Goal: Task Accomplishment & Management: Use online tool/utility

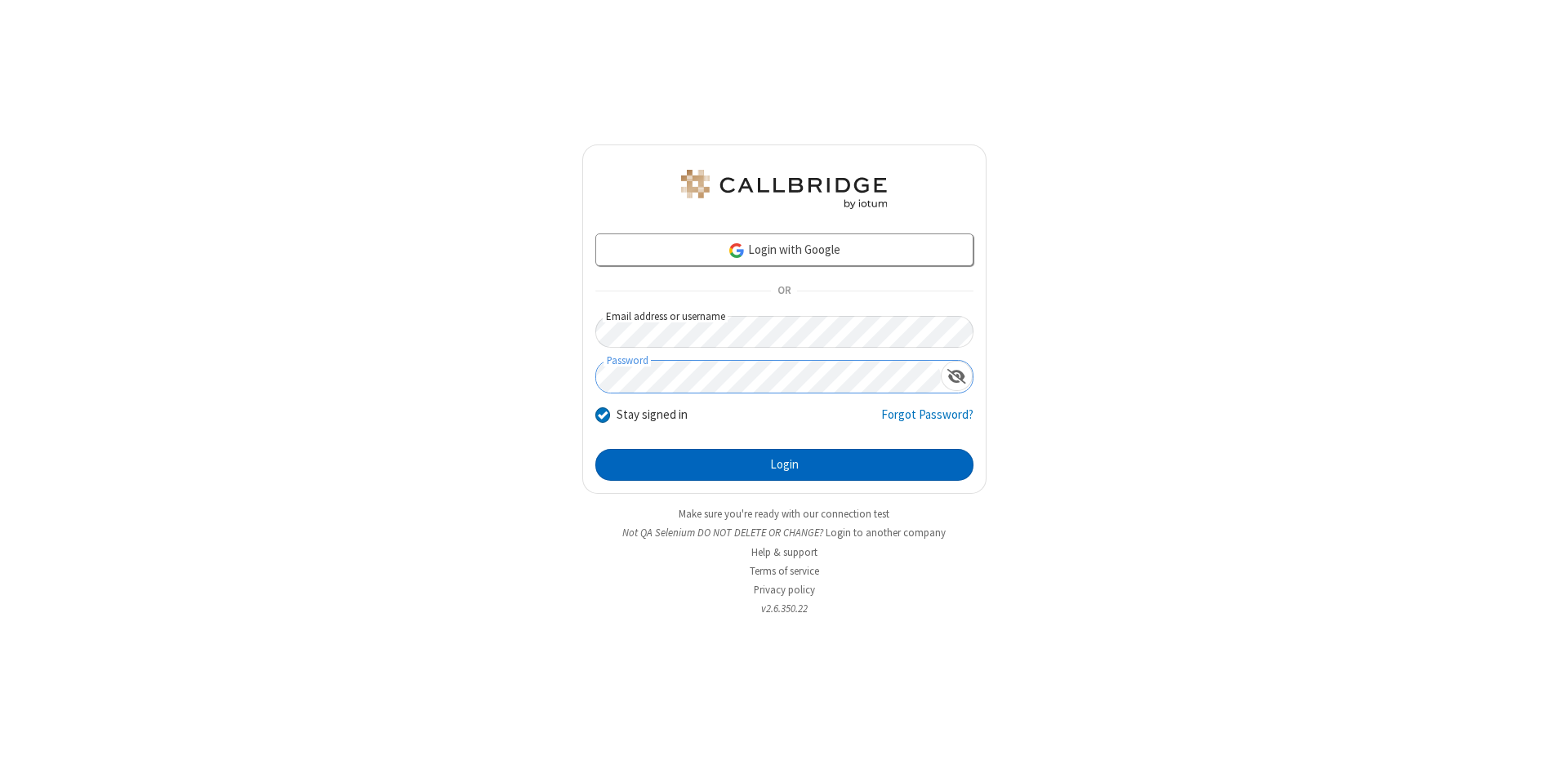
click at [784, 465] on button "Login" at bounding box center [784, 465] width 378 height 32
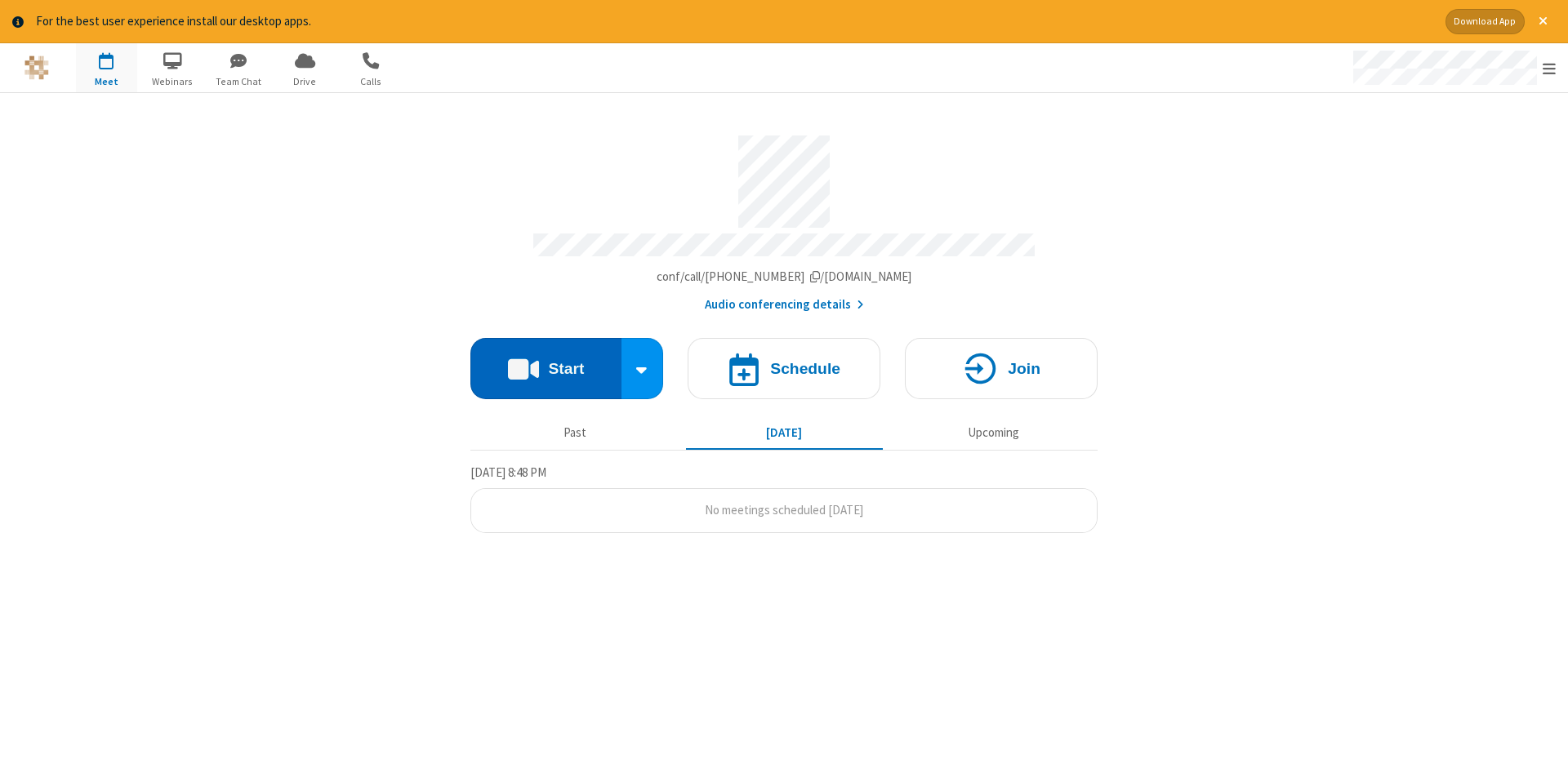
click at [546, 363] on button "Start" at bounding box center [546, 369] width 151 height 61
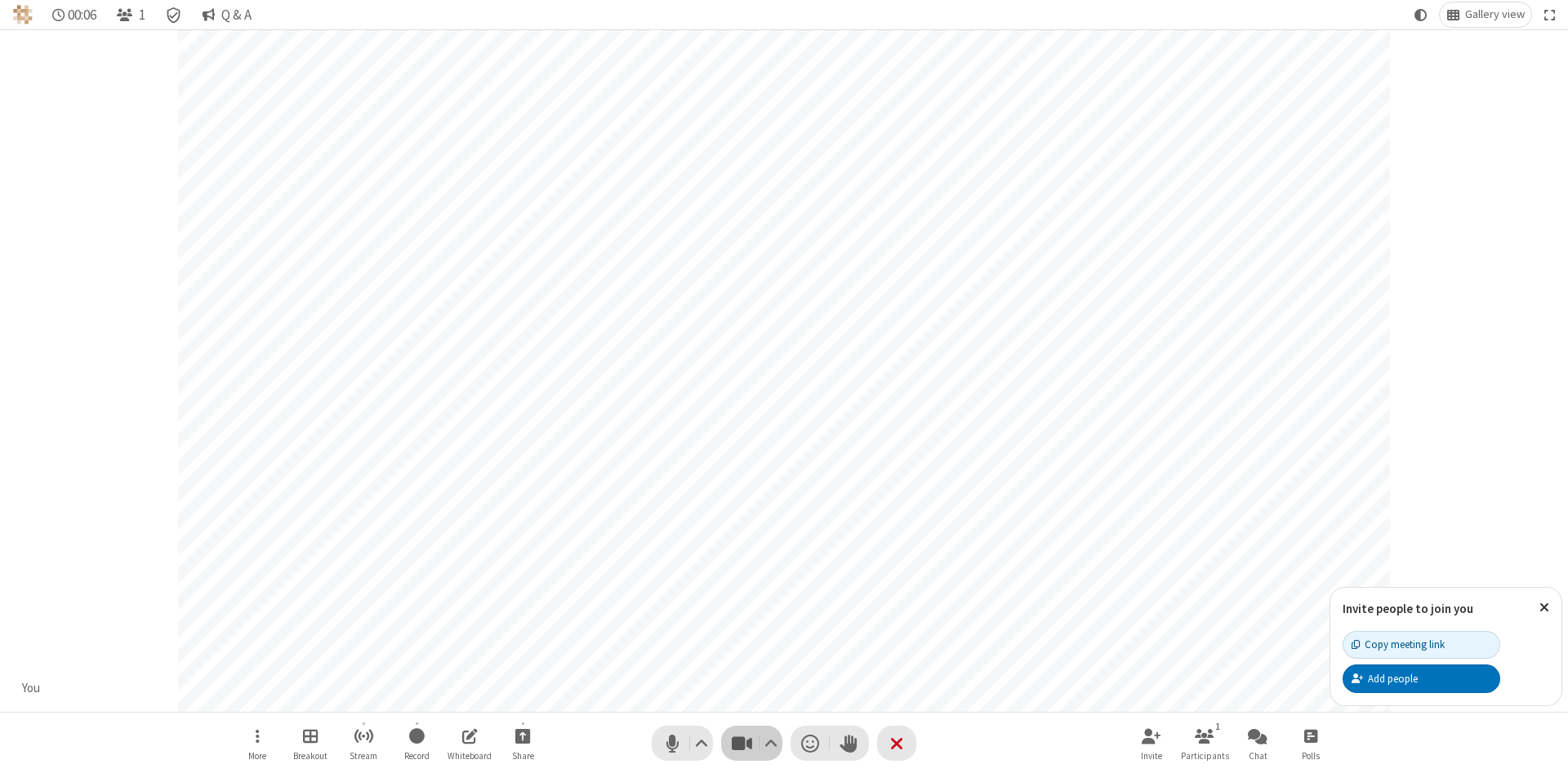
click at [742, 743] on span "Stop video (Alt+V)" at bounding box center [741, 743] width 25 height 24
click at [742, 743] on span "Start video (Alt+V)" at bounding box center [741, 743] width 25 height 24
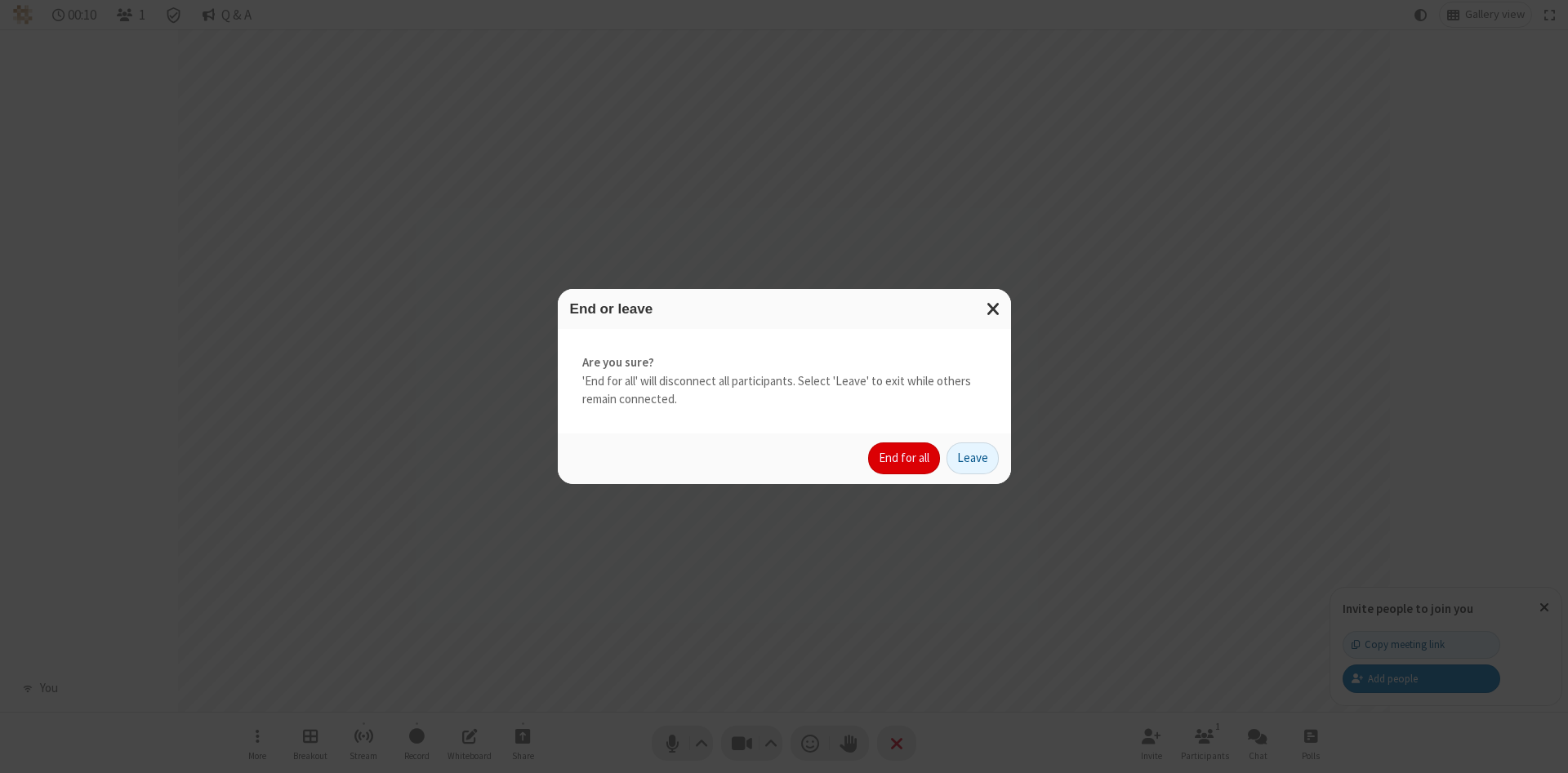
click at [905, 458] on button "End for all" at bounding box center [904, 459] width 72 height 32
